Goal: Task Accomplishment & Management: Manage account settings

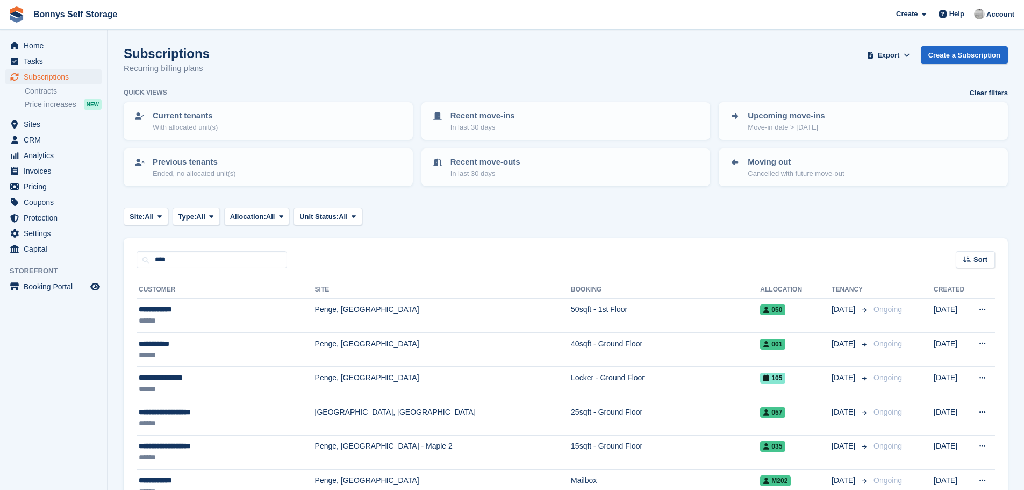
type input "****"
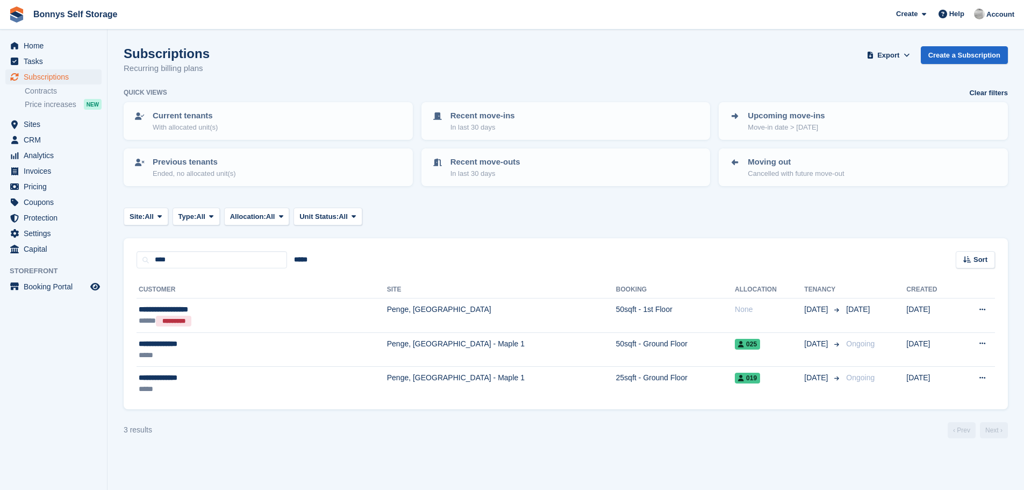
click at [173, 258] on input "****" at bounding box center [212, 260] width 151 height 18
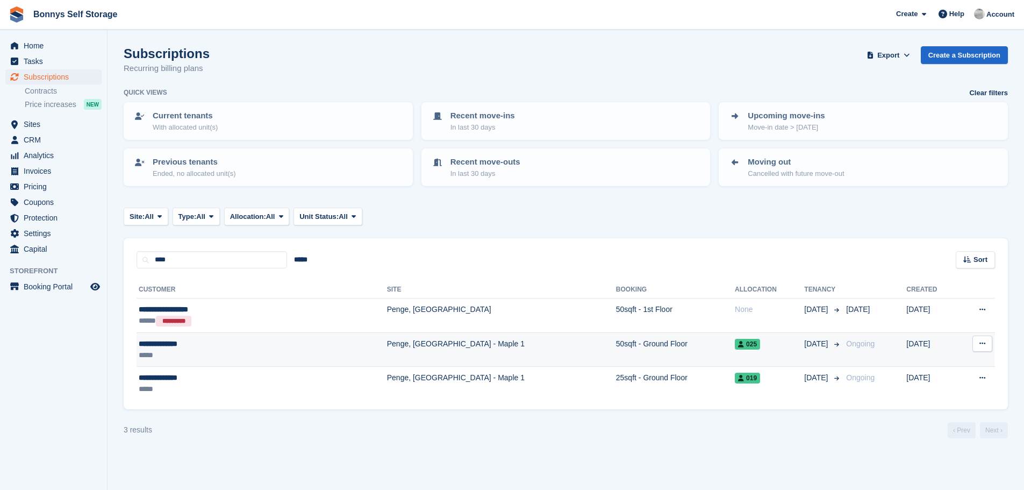
click at [175, 346] on div "**********" at bounding box center [213, 343] width 148 height 11
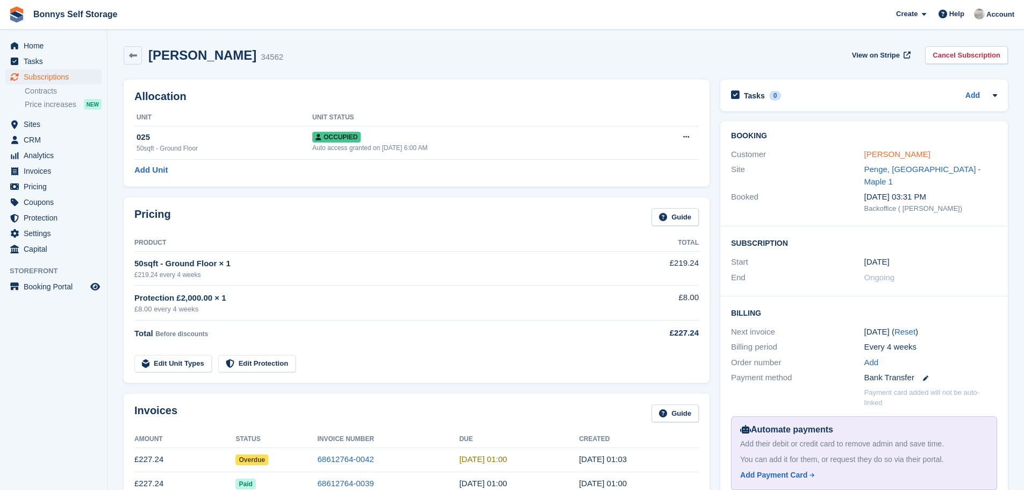
click at [909, 156] on link "[PERSON_NAME]" at bounding box center [898, 153] width 66 height 9
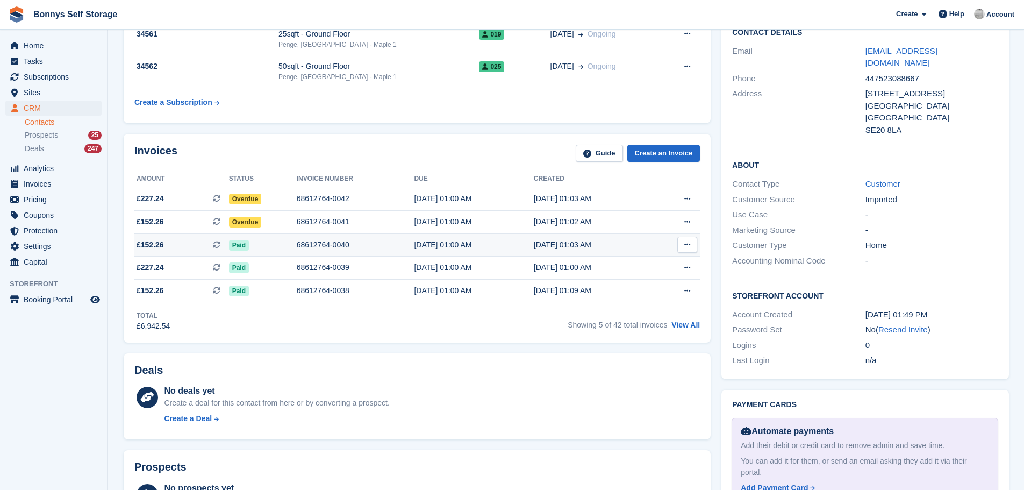
scroll to position [269, 0]
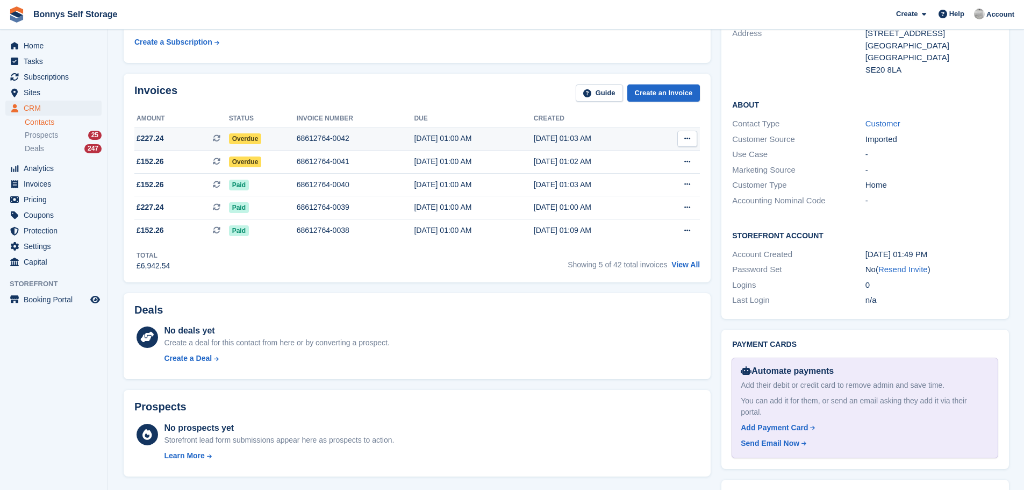
click at [325, 136] on div "68612764-0042" at bounding box center [356, 138] width 118 height 11
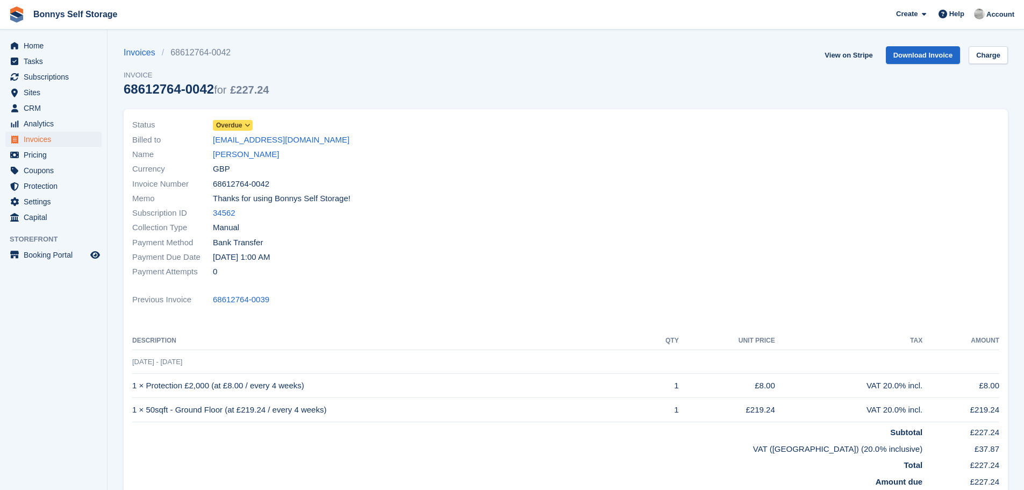
click at [248, 122] on icon at bounding box center [248, 125] width 6 height 6
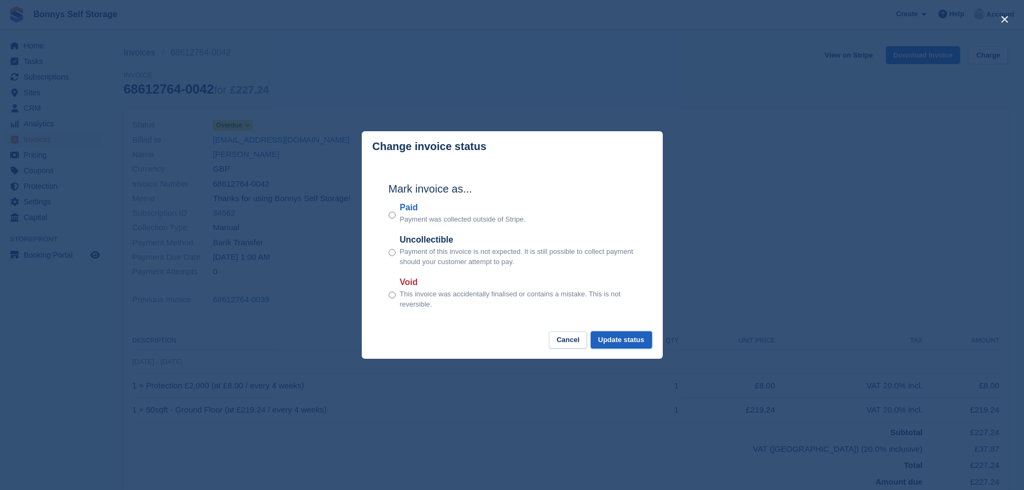
click at [605, 341] on button "Update status" at bounding box center [621, 340] width 61 height 18
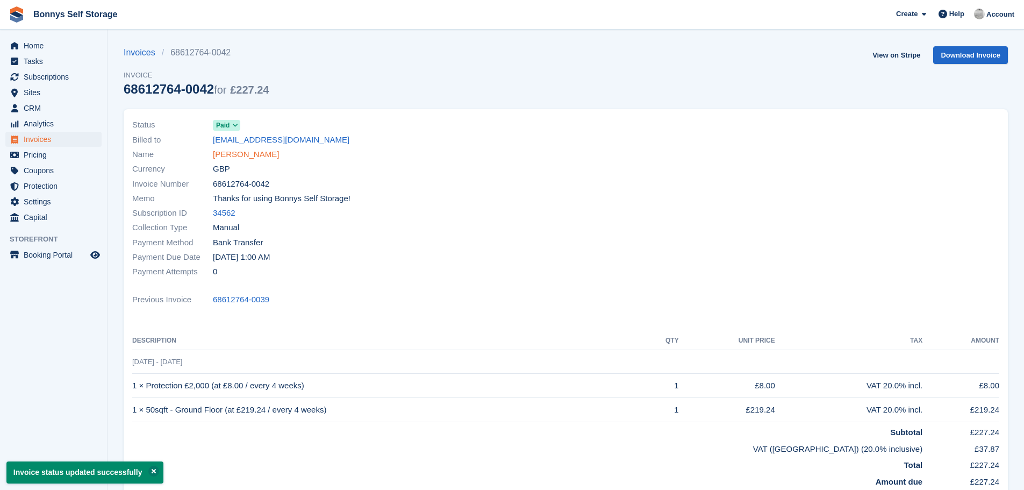
click at [240, 155] on link "[PERSON_NAME]" at bounding box center [246, 154] width 66 height 12
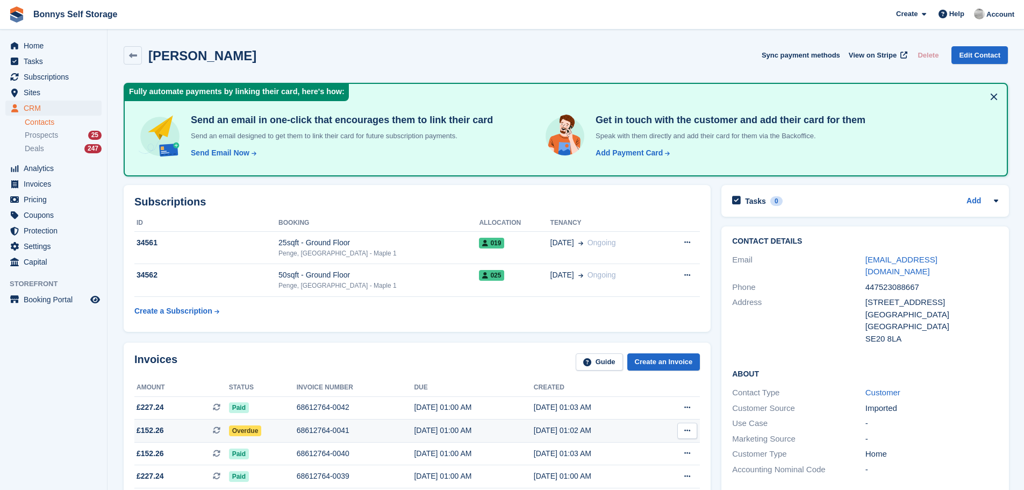
click at [322, 429] on div "68612764-0041" at bounding box center [356, 430] width 118 height 11
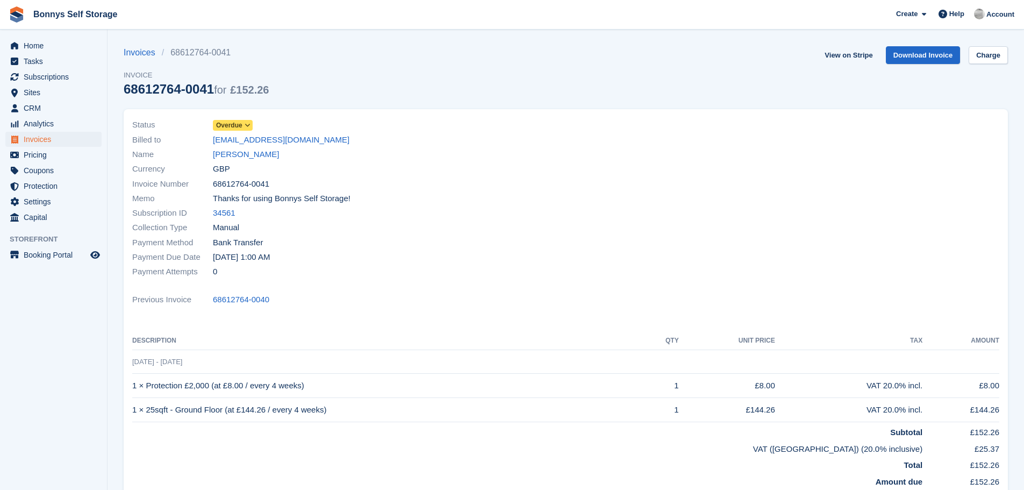
click at [247, 124] on icon at bounding box center [248, 125] width 6 height 6
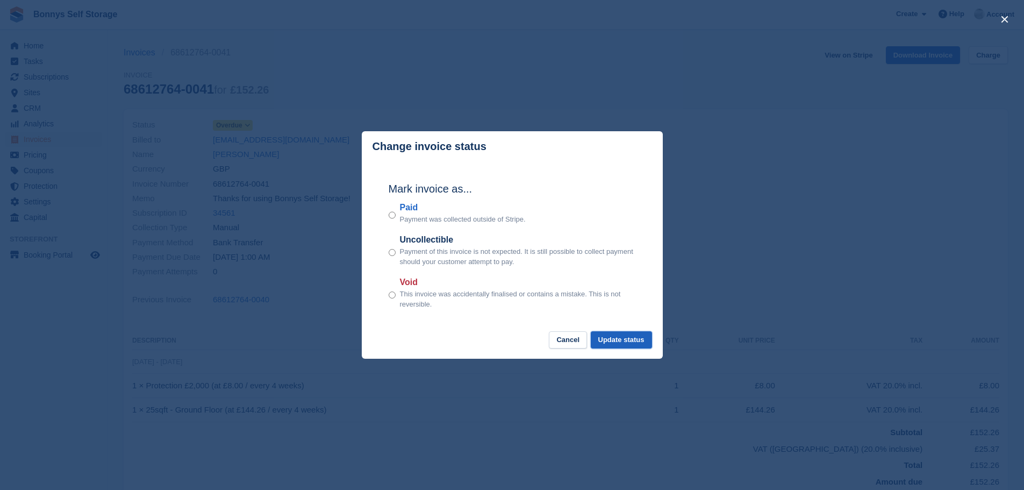
click at [632, 340] on button "Update status" at bounding box center [621, 340] width 61 height 18
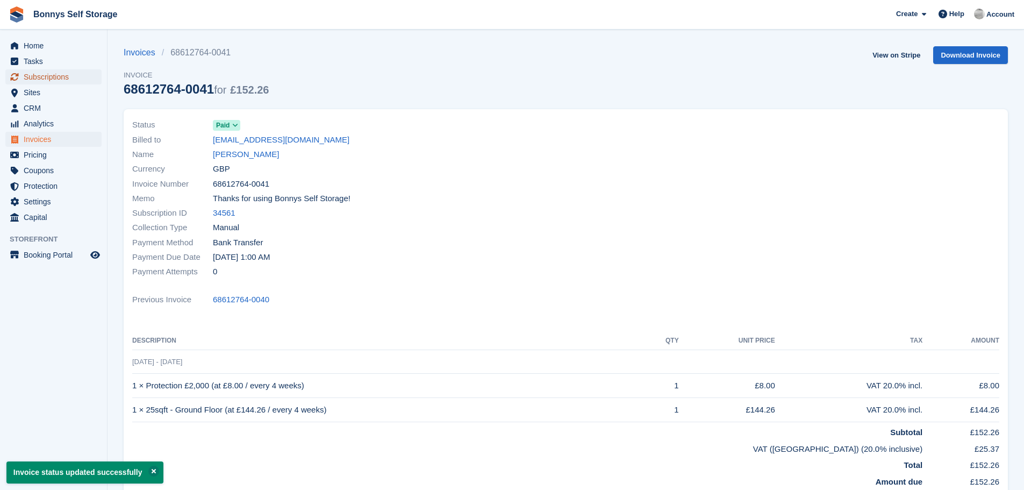
click at [51, 76] on span "Subscriptions" at bounding box center [56, 76] width 65 height 15
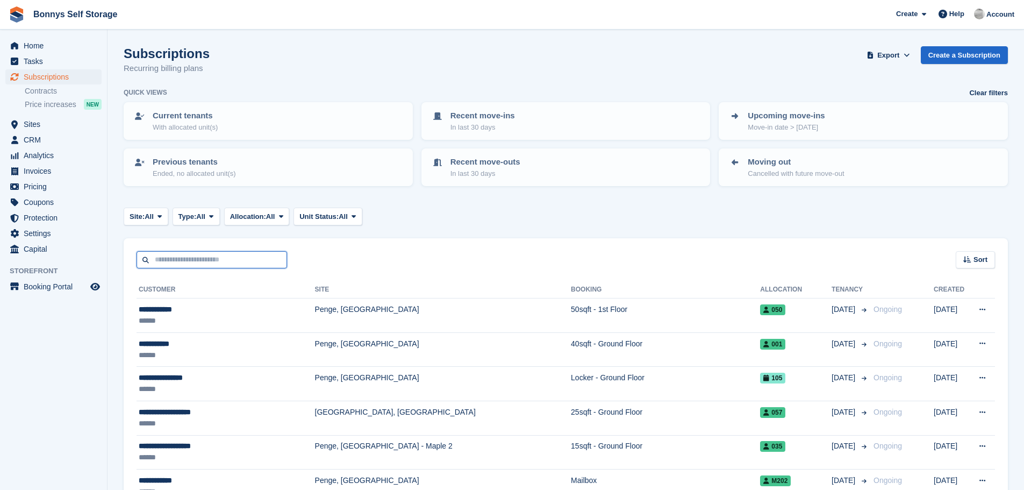
click at [166, 262] on input "text" at bounding box center [212, 260] width 151 height 18
type input "***"
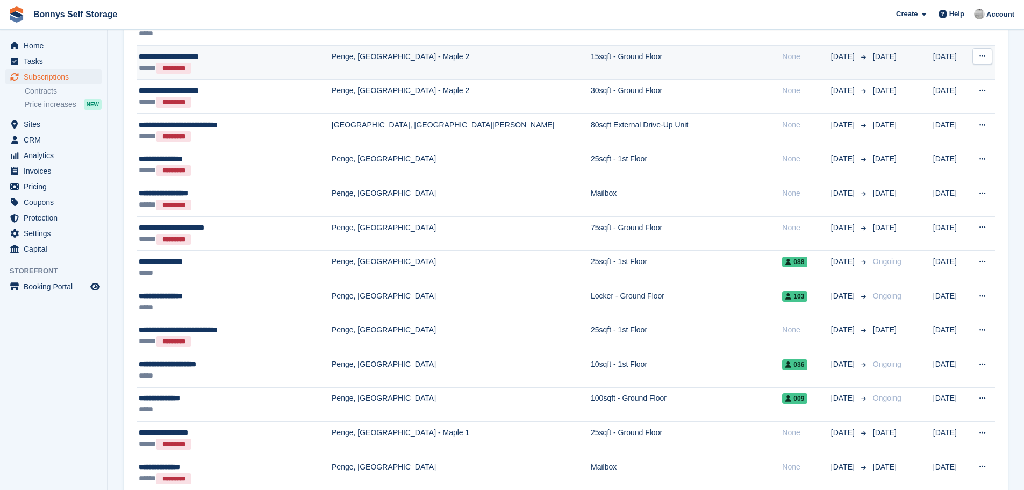
scroll to position [484, 0]
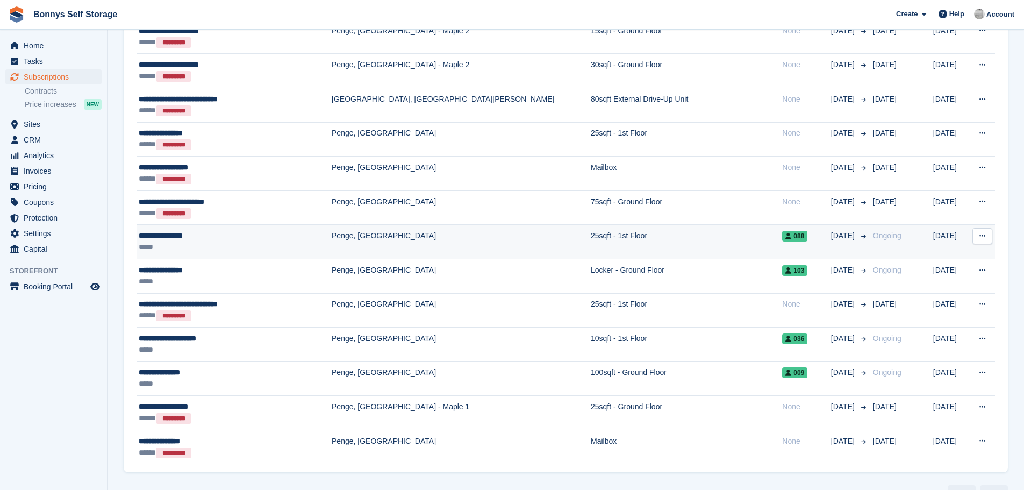
click at [184, 237] on div "**********" at bounding box center [222, 235] width 166 height 11
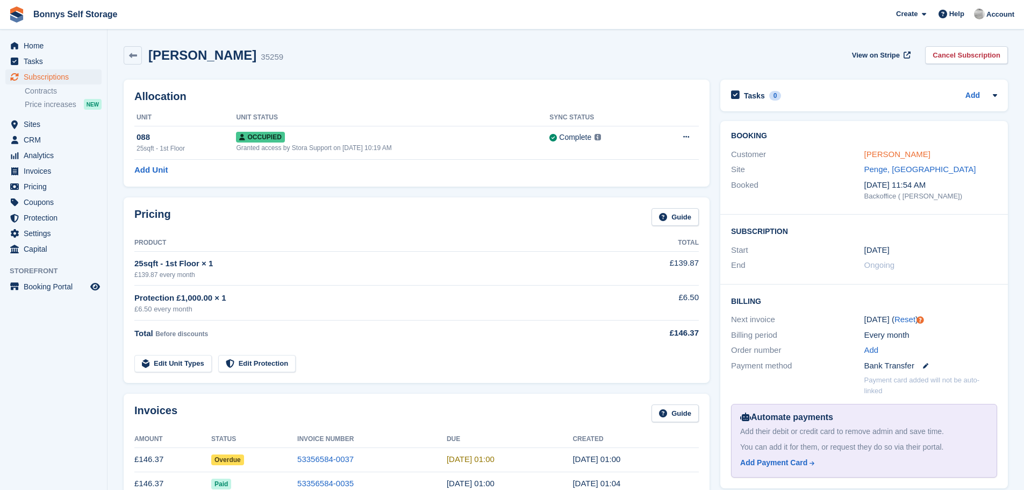
click at [911, 153] on link "[PERSON_NAME]" at bounding box center [898, 153] width 66 height 9
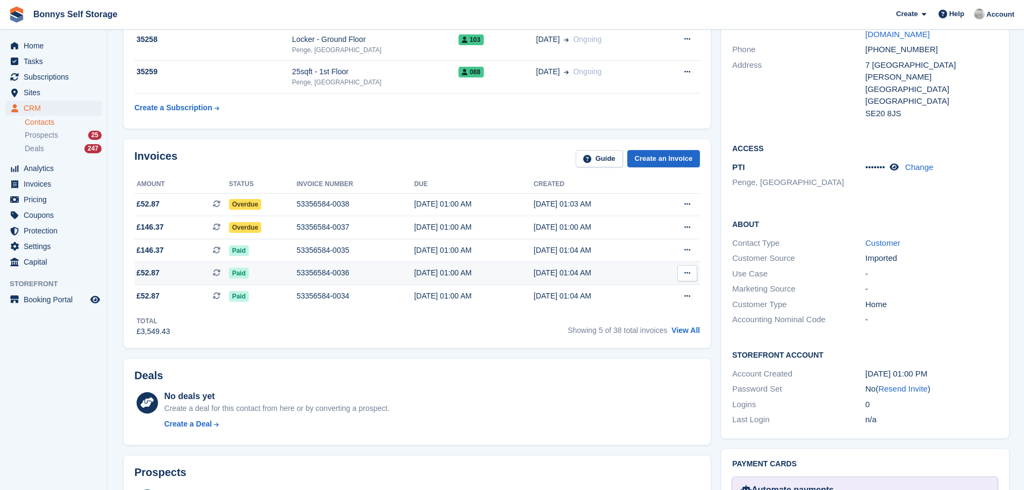
scroll to position [269, 0]
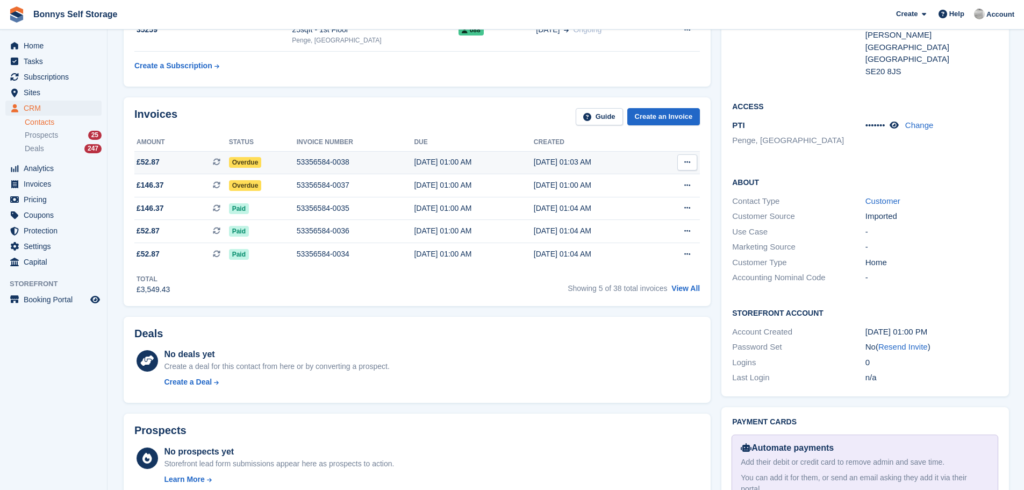
click at [321, 161] on div "53356584-0038" at bounding box center [356, 161] width 118 height 11
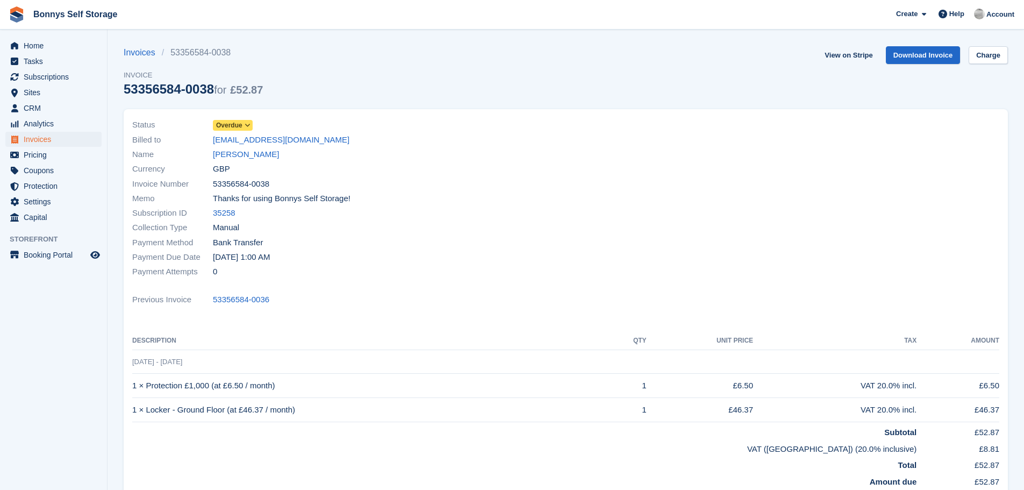
click at [249, 125] on icon at bounding box center [248, 125] width 6 height 6
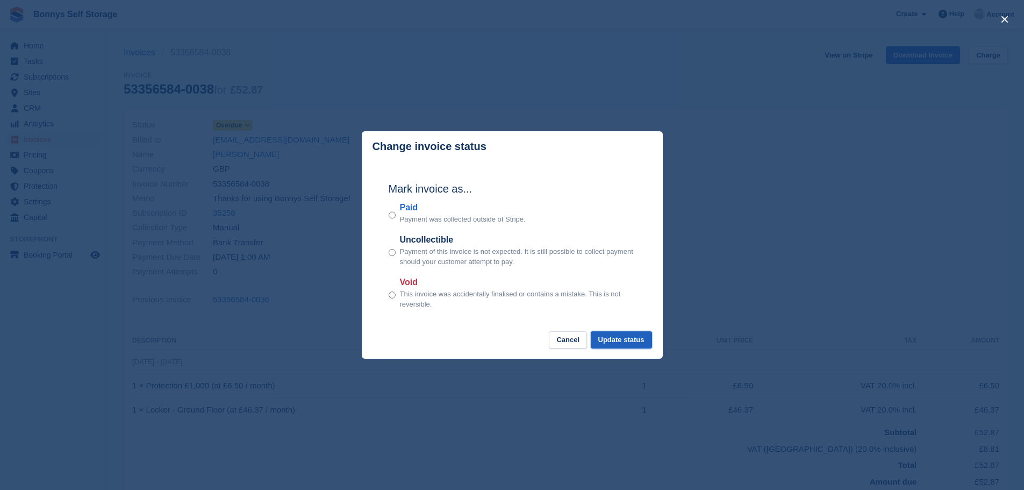
click at [625, 341] on button "Update status" at bounding box center [621, 340] width 61 height 18
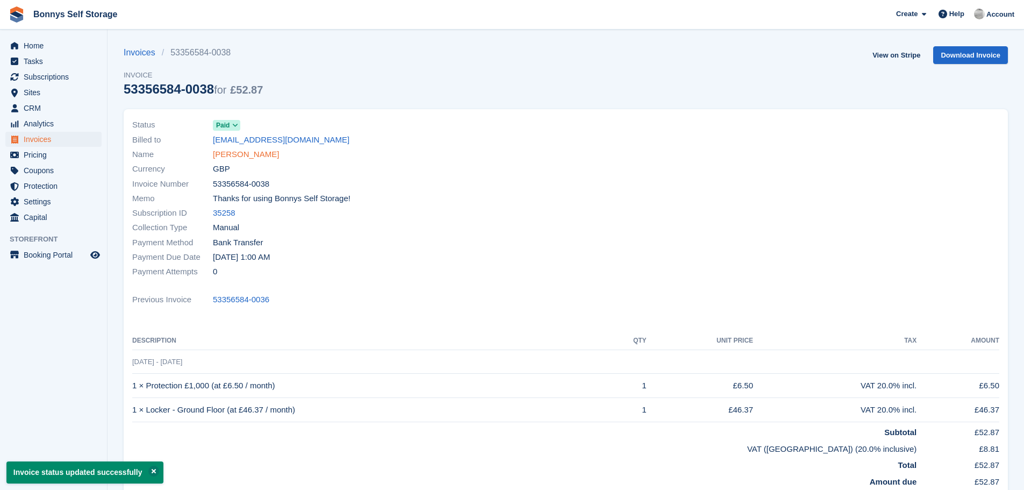
click at [260, 155] on link "Mr Conrad Ashade" at bounding box center [246, 154] width 66 height 12
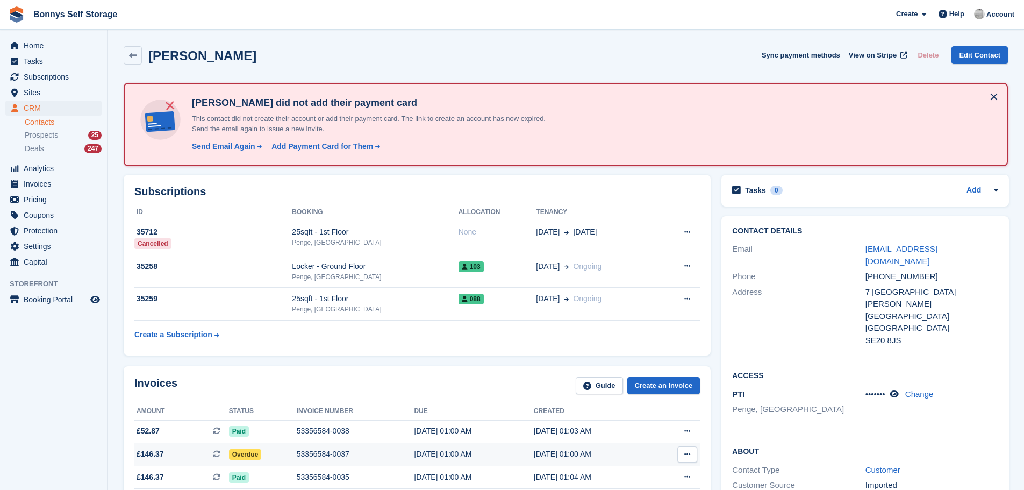
click at [338, 454] on div "53356584-0037" at bounding box center [356, 453] width 118 height 11
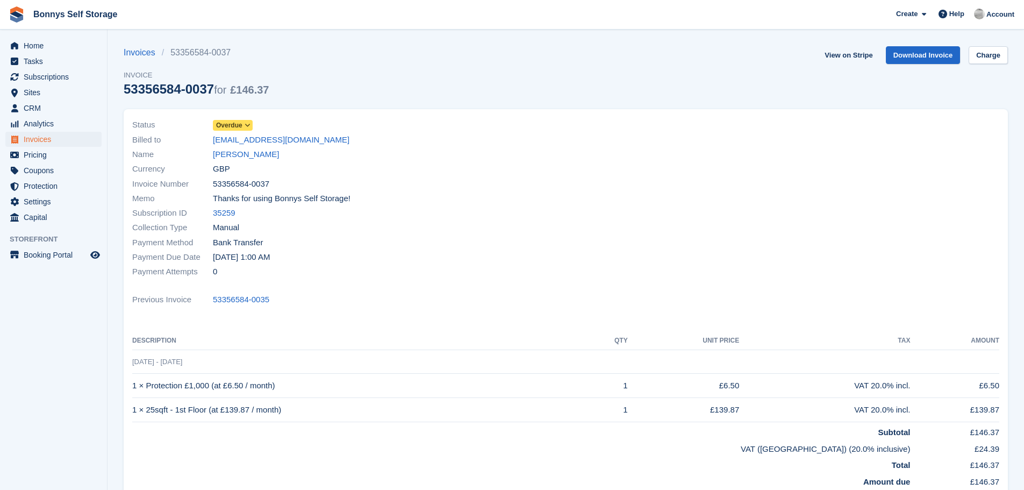
click at [248, 121] on span at bounding box center [248, 125] width 9 height 9
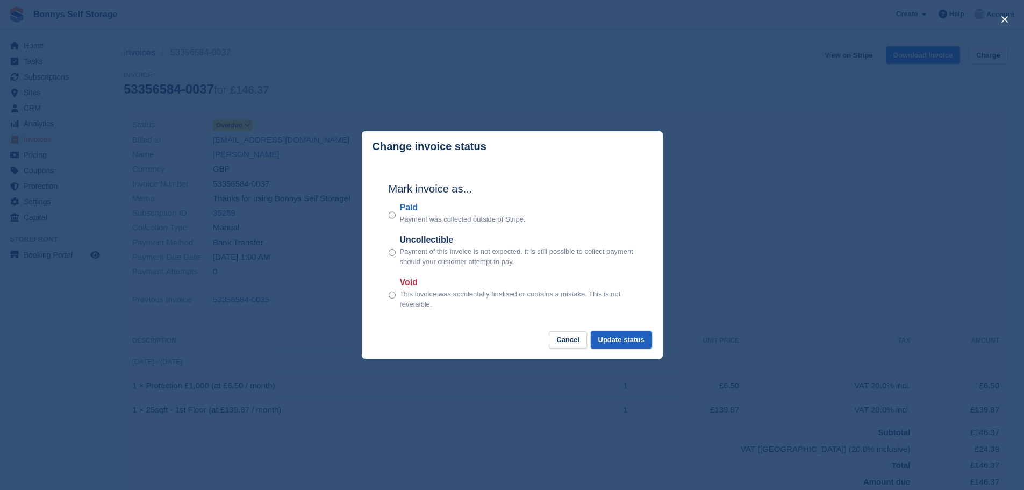
click at [632, 343] on button "Update status" at bounding box center [621, 340] width 61 height 18
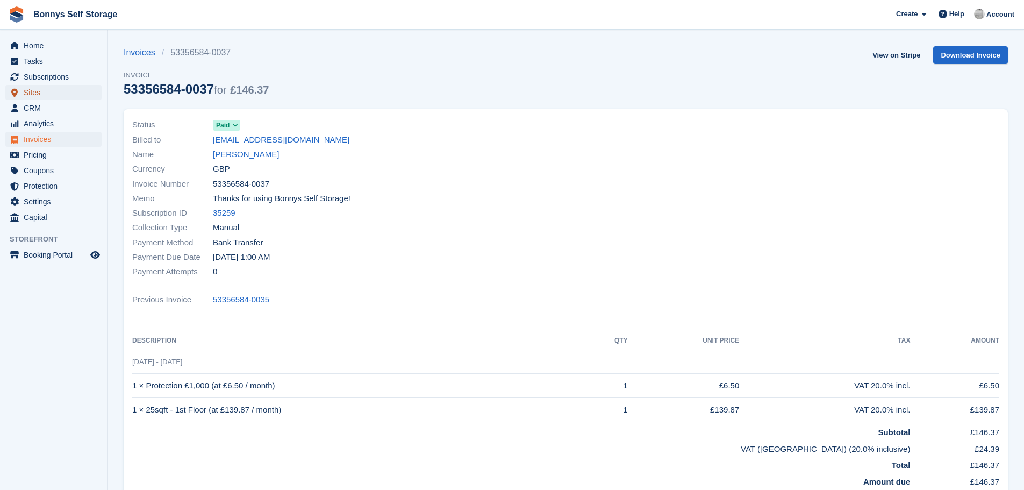
click at [38, 93] on span "Sites" at bounding box center [56, 92] width 65 height 15
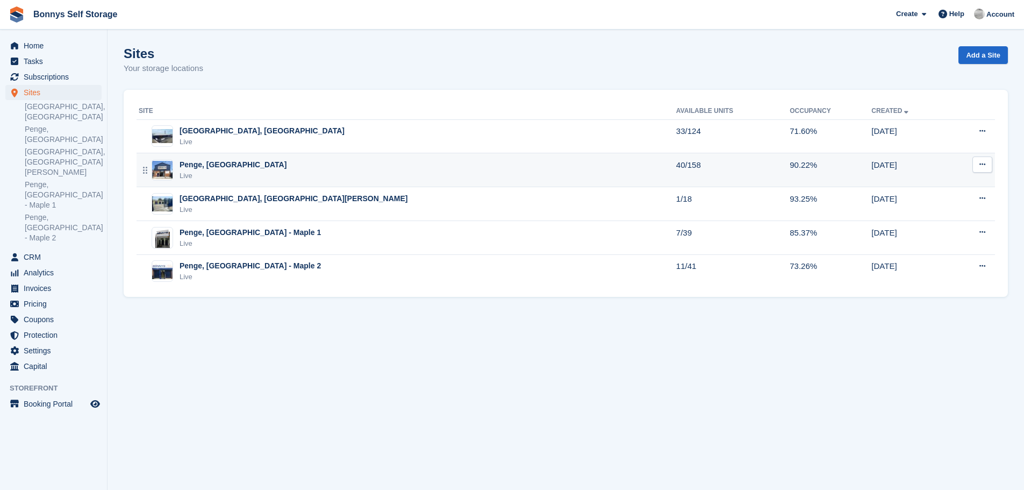
click at [199, 165] on div "Penge, [GEOGRAPHIC_DATA]" at bounding box center [233, 164] width 107 height 11
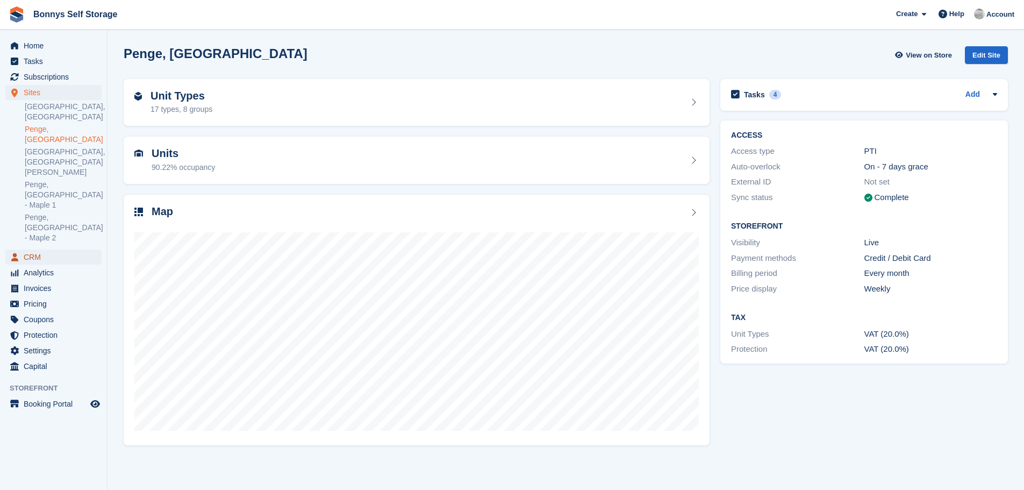
click at [34, 250] on span "CRM" at bounding box center [56, 257] width 65 height 15
click at [29, 250] on span "CRM" at bounding box center [56, 257] width 65 height 15
click at [13, 253] on icon "menu" at bounding box center [14, 257] width 7 height 9
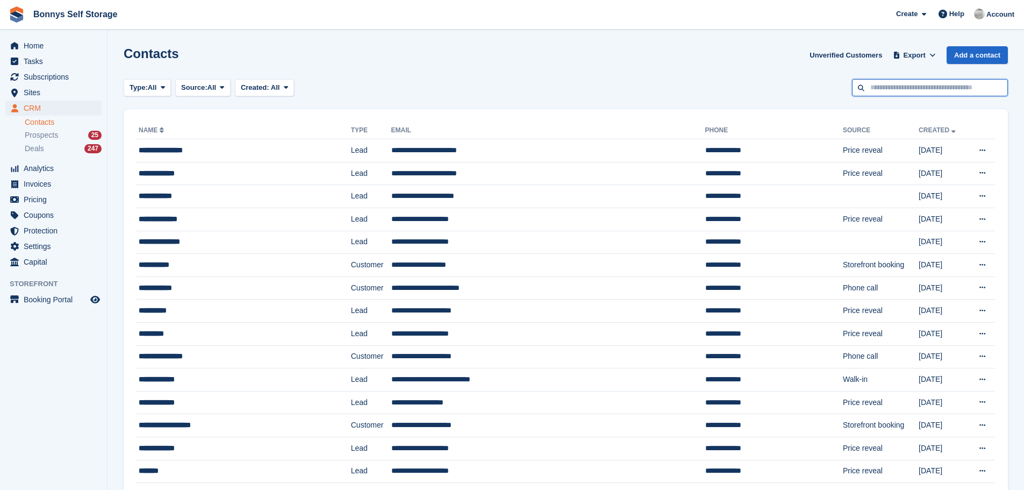
click at [915, 89] on input "text" at bounding box center [930, 88] width 156 height 18
type input "*******"
